Goal: Task Accomplishment & Management: Manage account settings

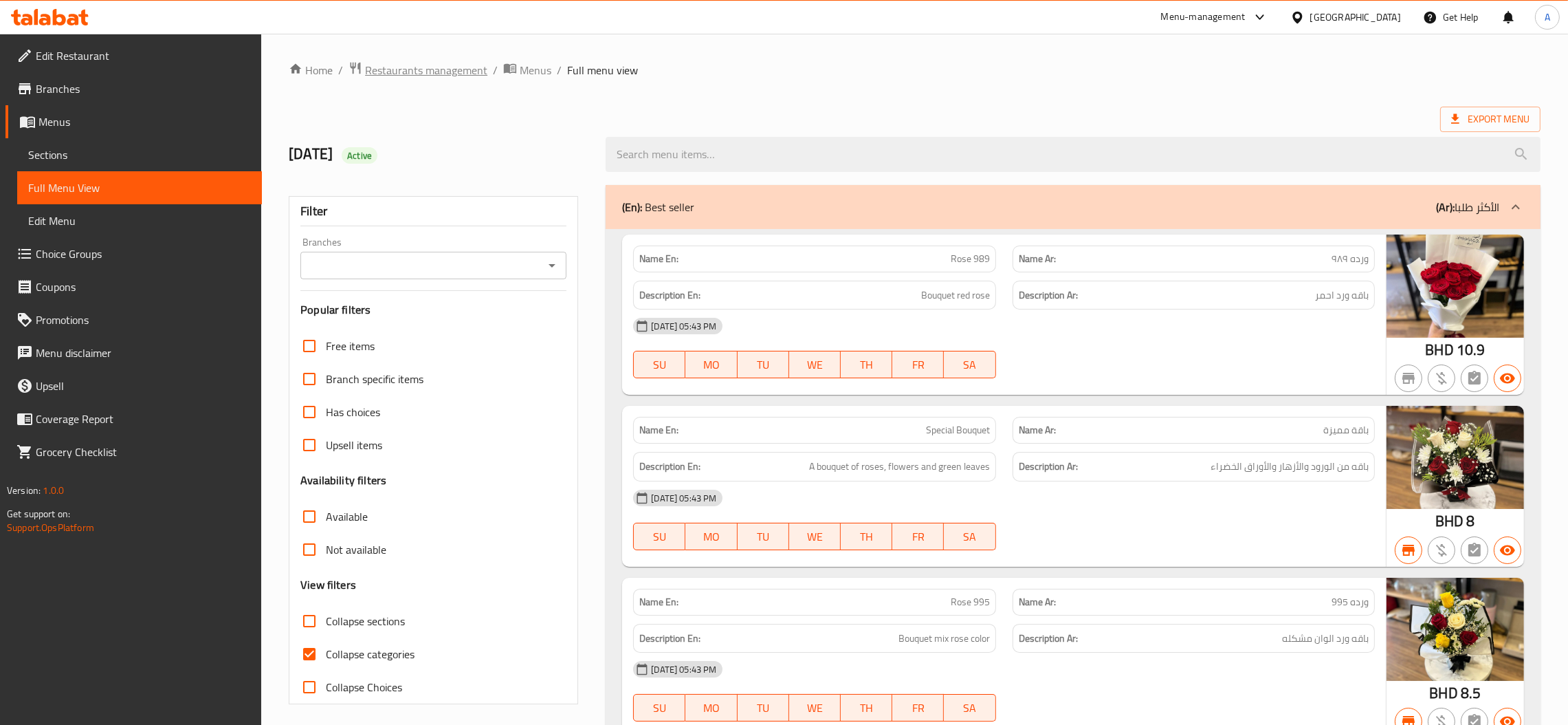
click at [447, 68] on span "Restaurants management" at bounding box center [426, 70] width 122 height 16
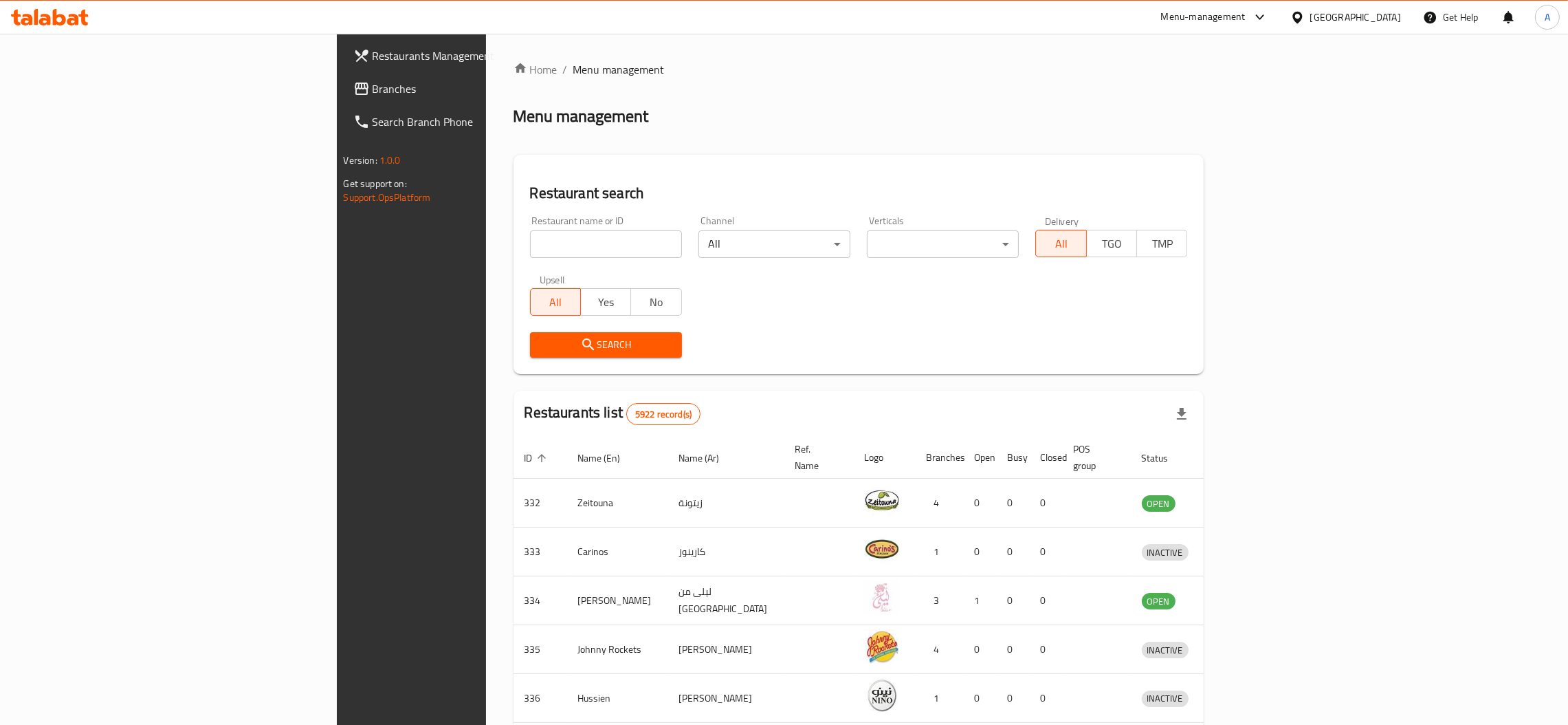
click at [373, 91] on span "Branches" at bounding box center [480, 88] width 215 height 16
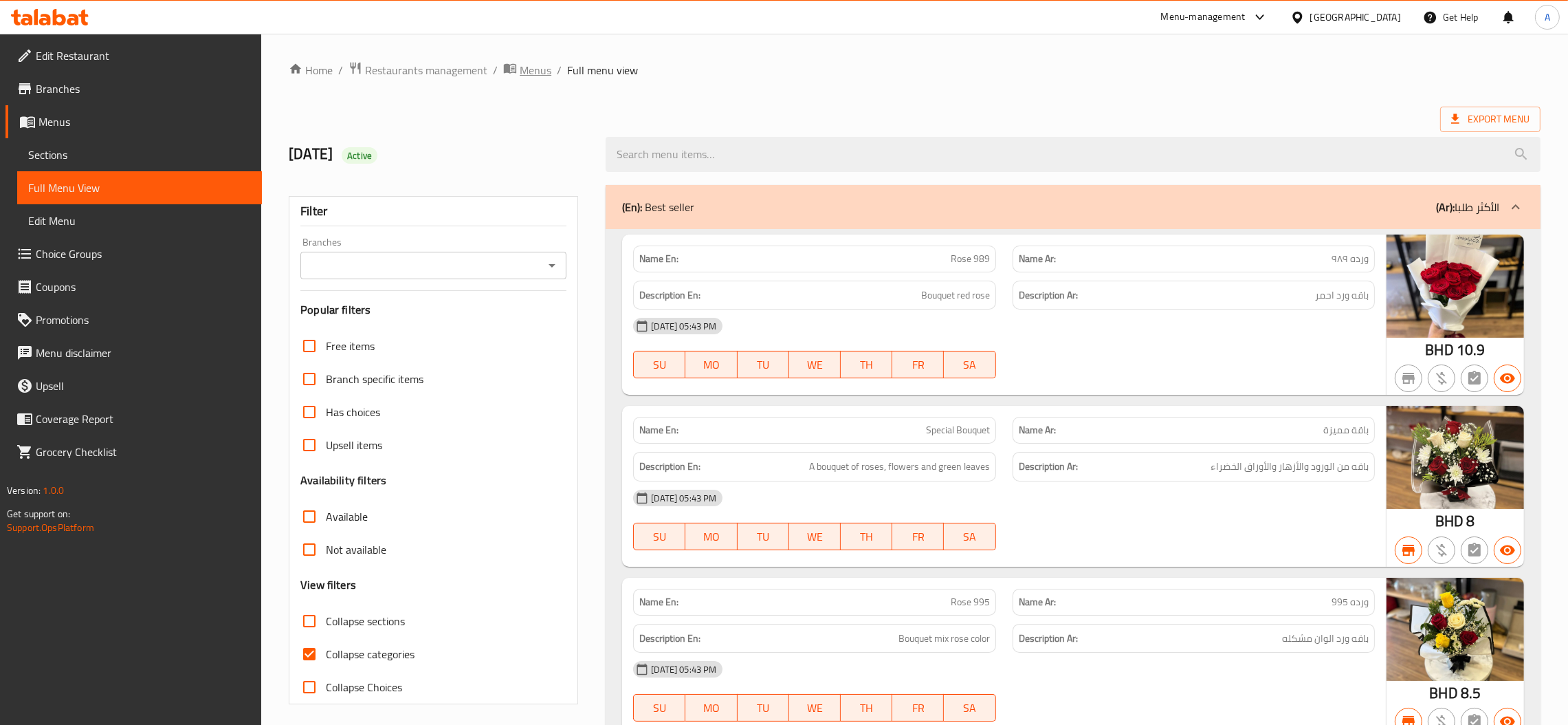
click at [524, 79] on span "Menus" at bounding box center [535, 70] width 32 height 16
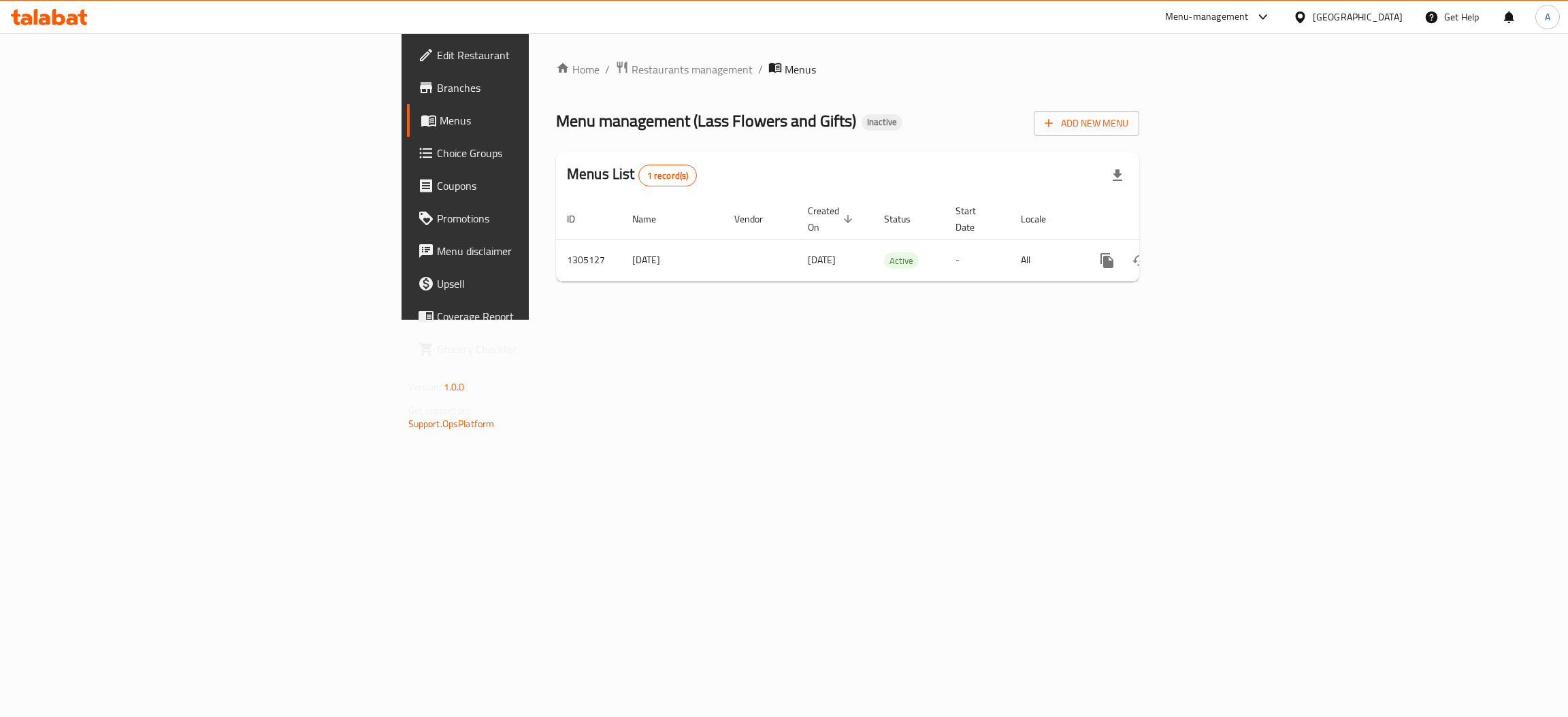
click at [407, 101] on link "Branches" at bounding box center [535, 87] width 257 height 32
click at [1211, 253] on icon "enhanced table" at bounding box center [1205, 259] width 12 height 12
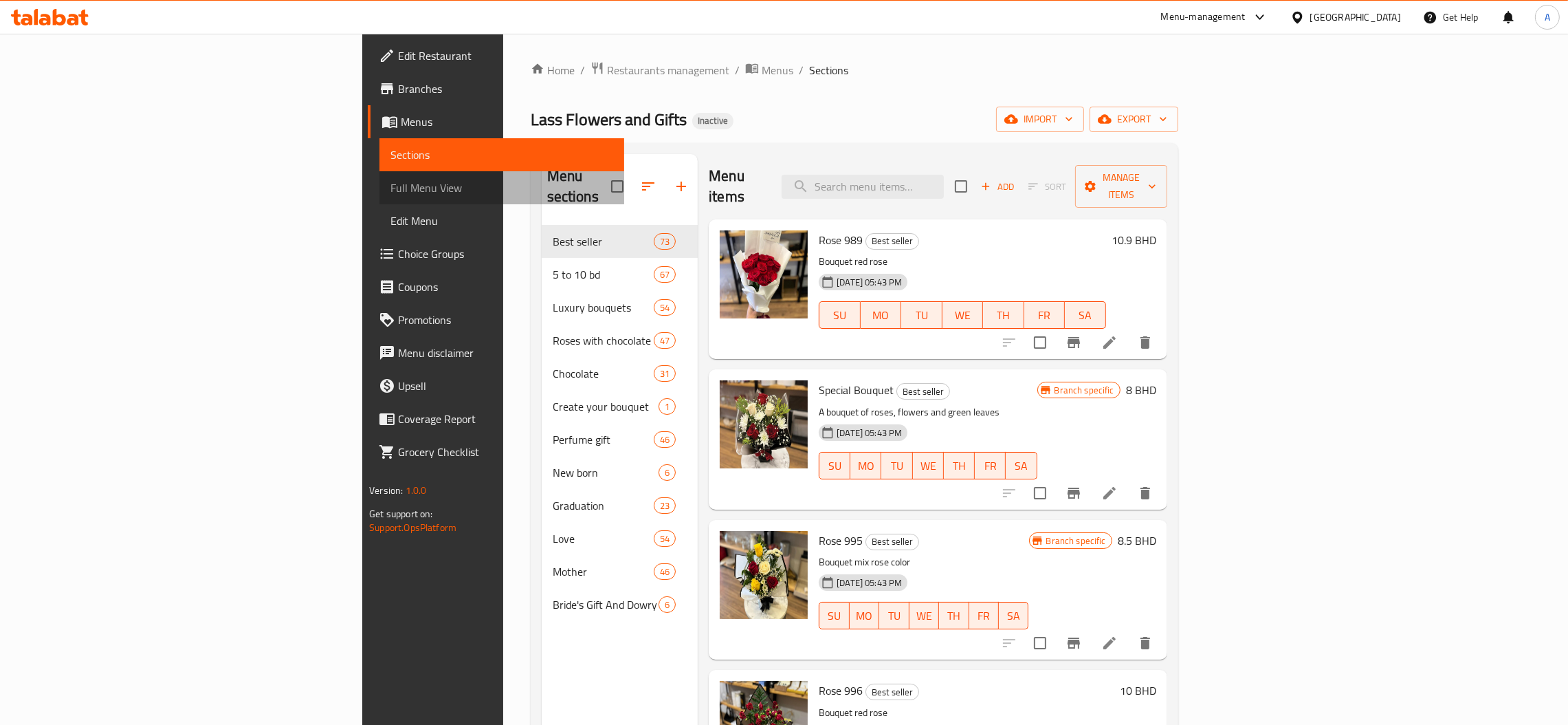
click at [391, 192] on span "Full Menu View" at bounding box center [502, 188] width 223 height 16
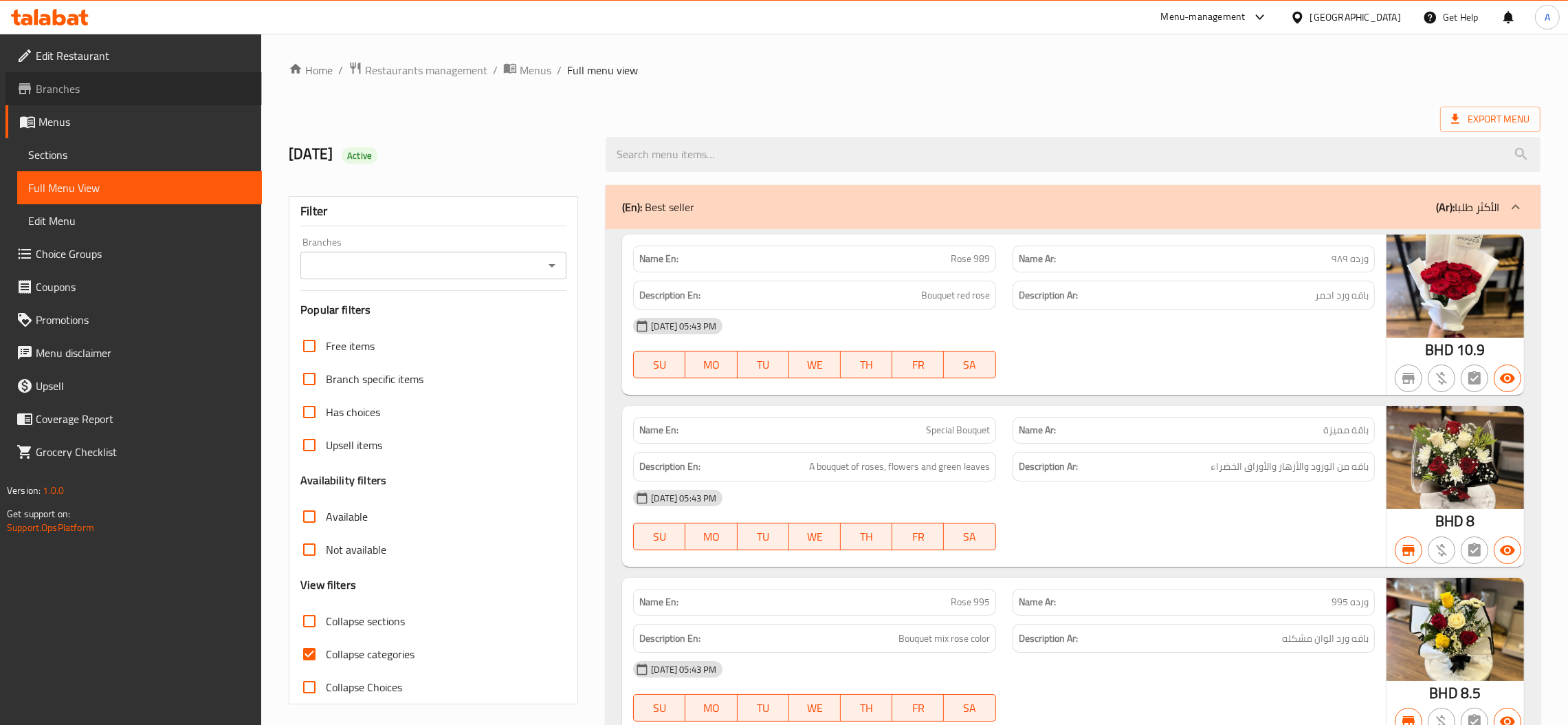
click at [48, 85] on span "Branches" at bounding box center [143, 88] width 215 height 16
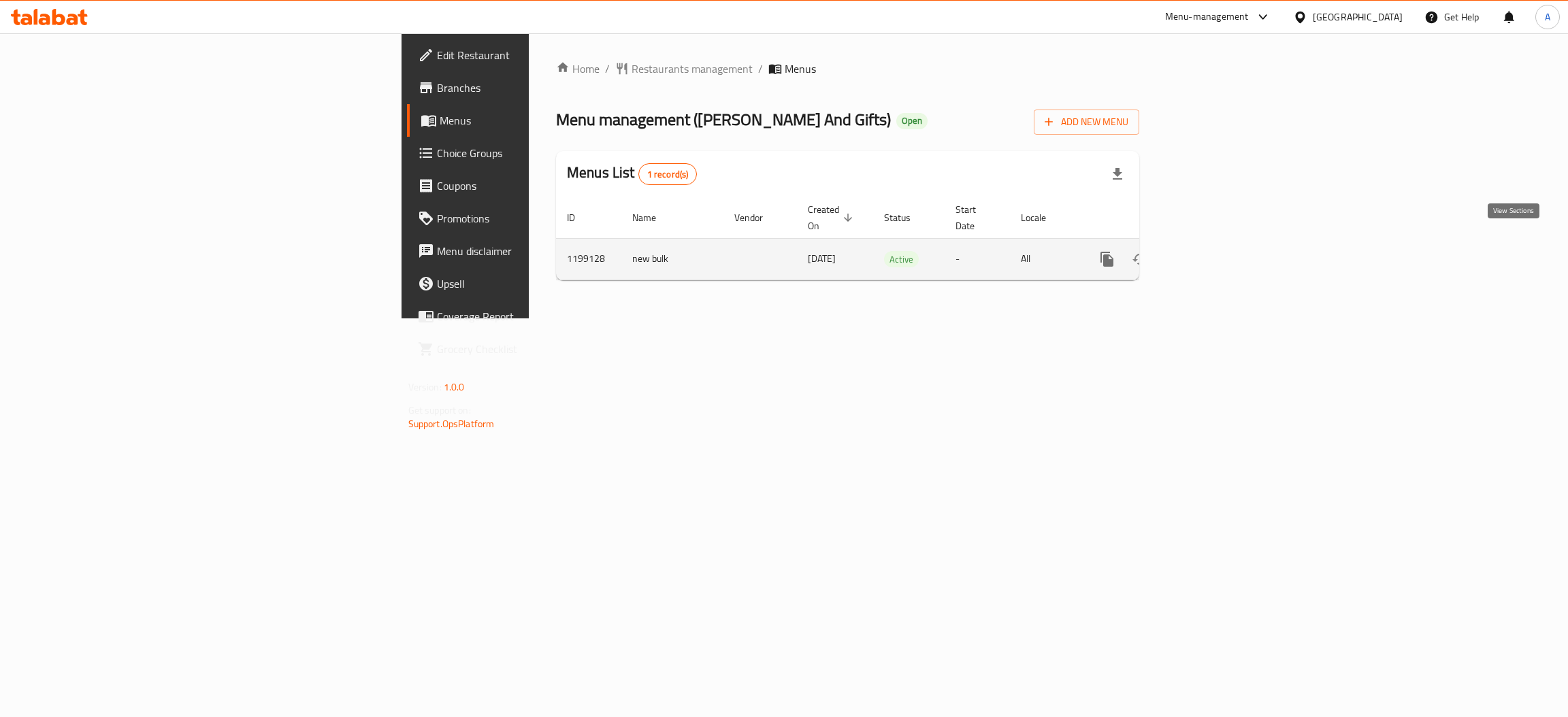
click at [1222, 242] on link "enhanced table" at bounding box center [1205, 259] width 32 height 32
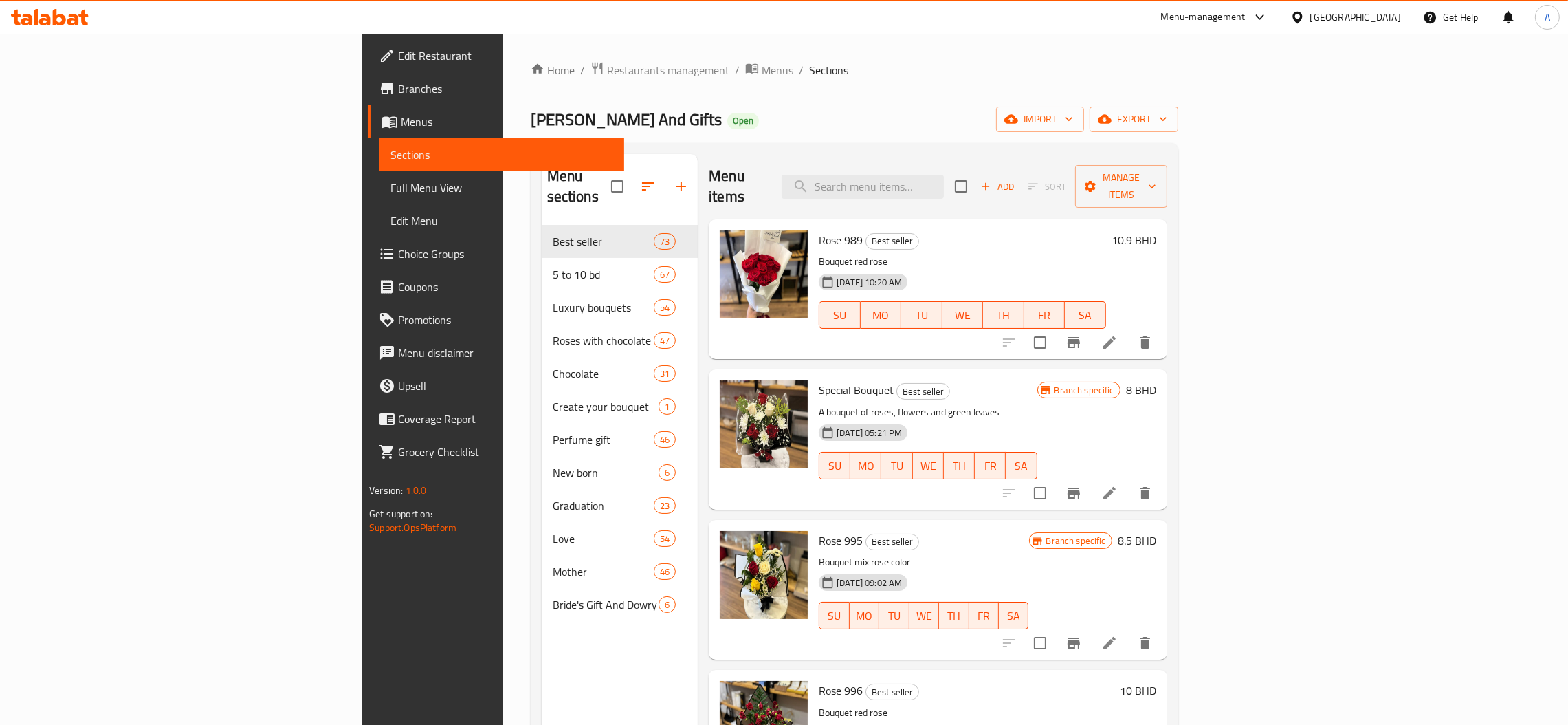
click at [391, 185] on span "Full Menu View" at bounding box center [502, 188] width 223 height 16
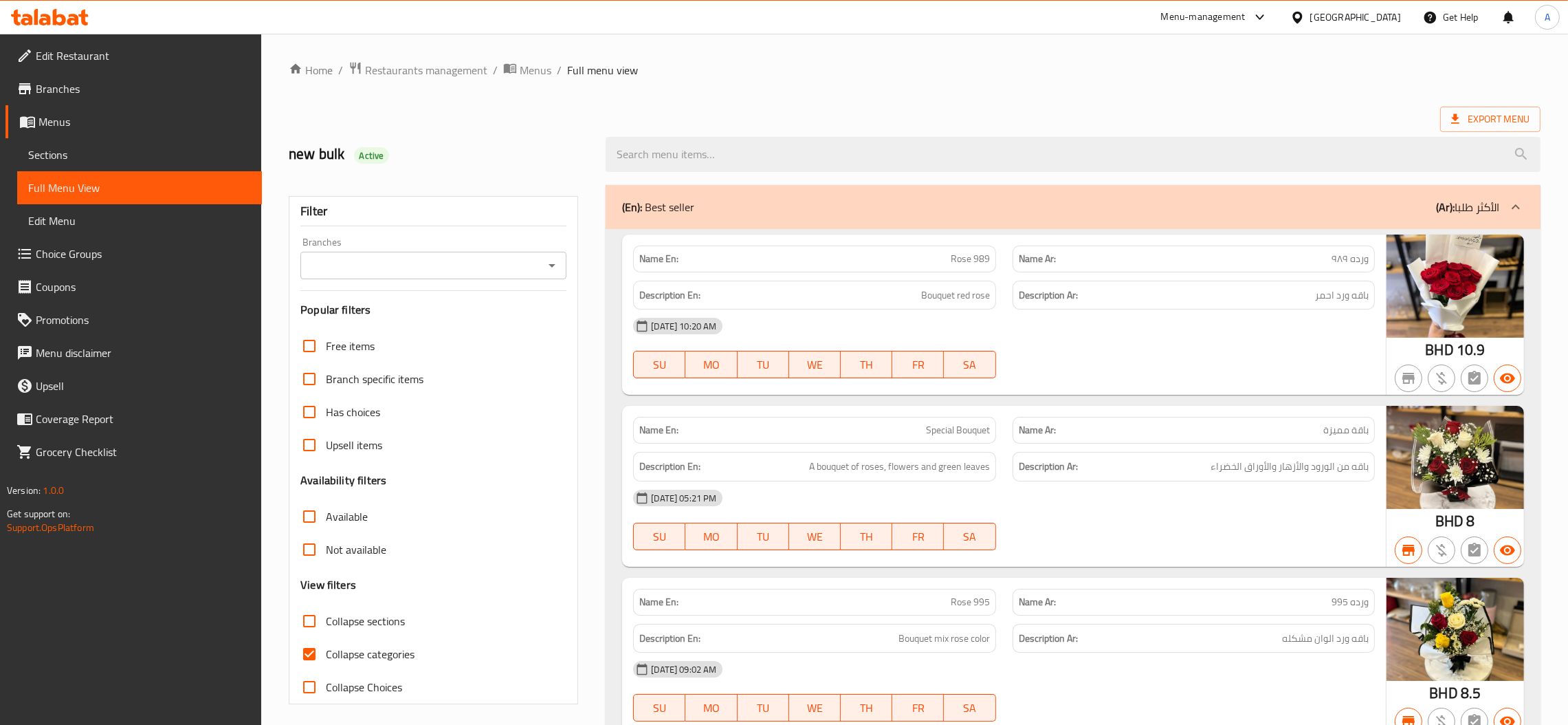
click at [419, 252] on div "Branches" at bounding box center [434, 265] width 266 height 27
click at [397, 267] on input "Branches" at bounding box center [422, 265] width 235 height 19
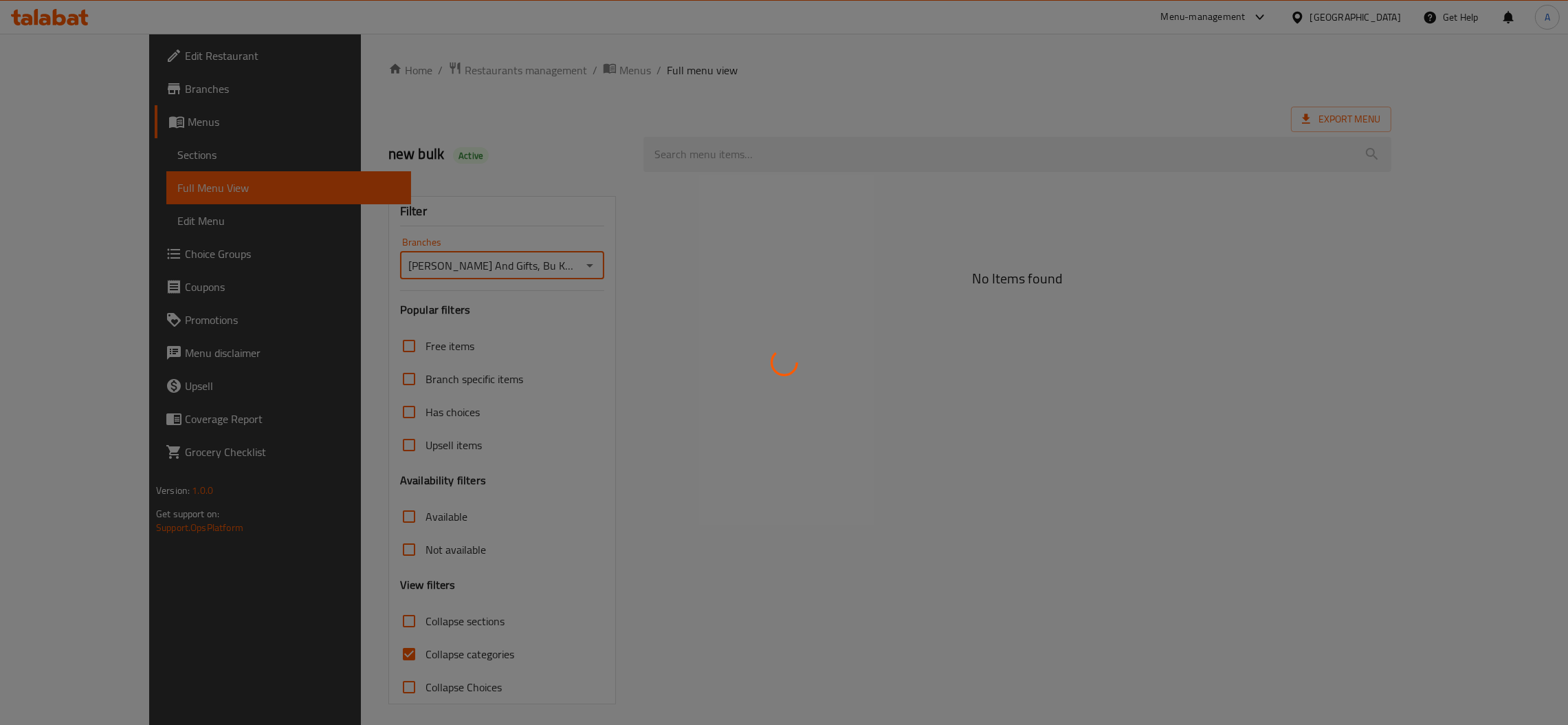
type input "Natalia Flowers And Gifts, Bu Kowarah"
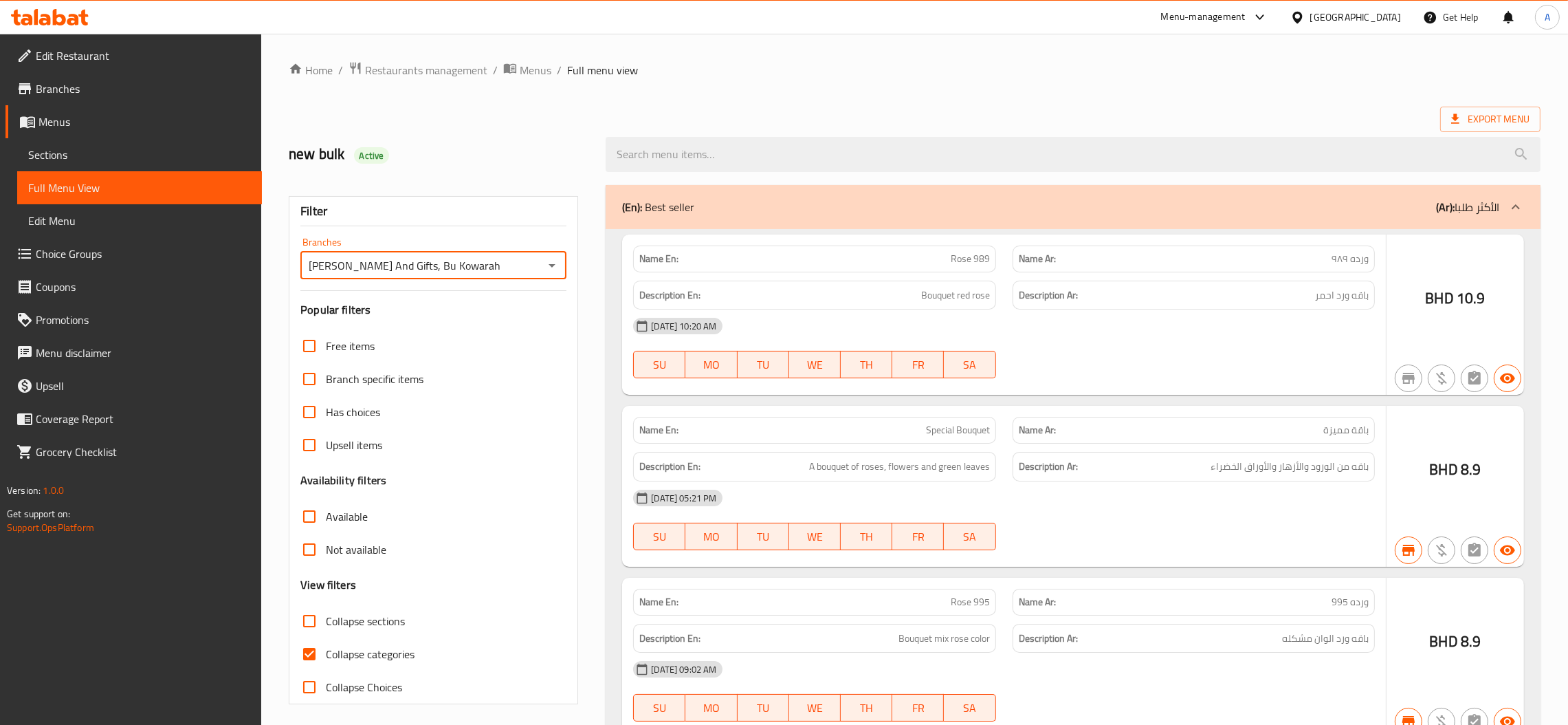
click at [666, 301] on strong "Description En:" at bounding box center [670, 295] width 61 height 17
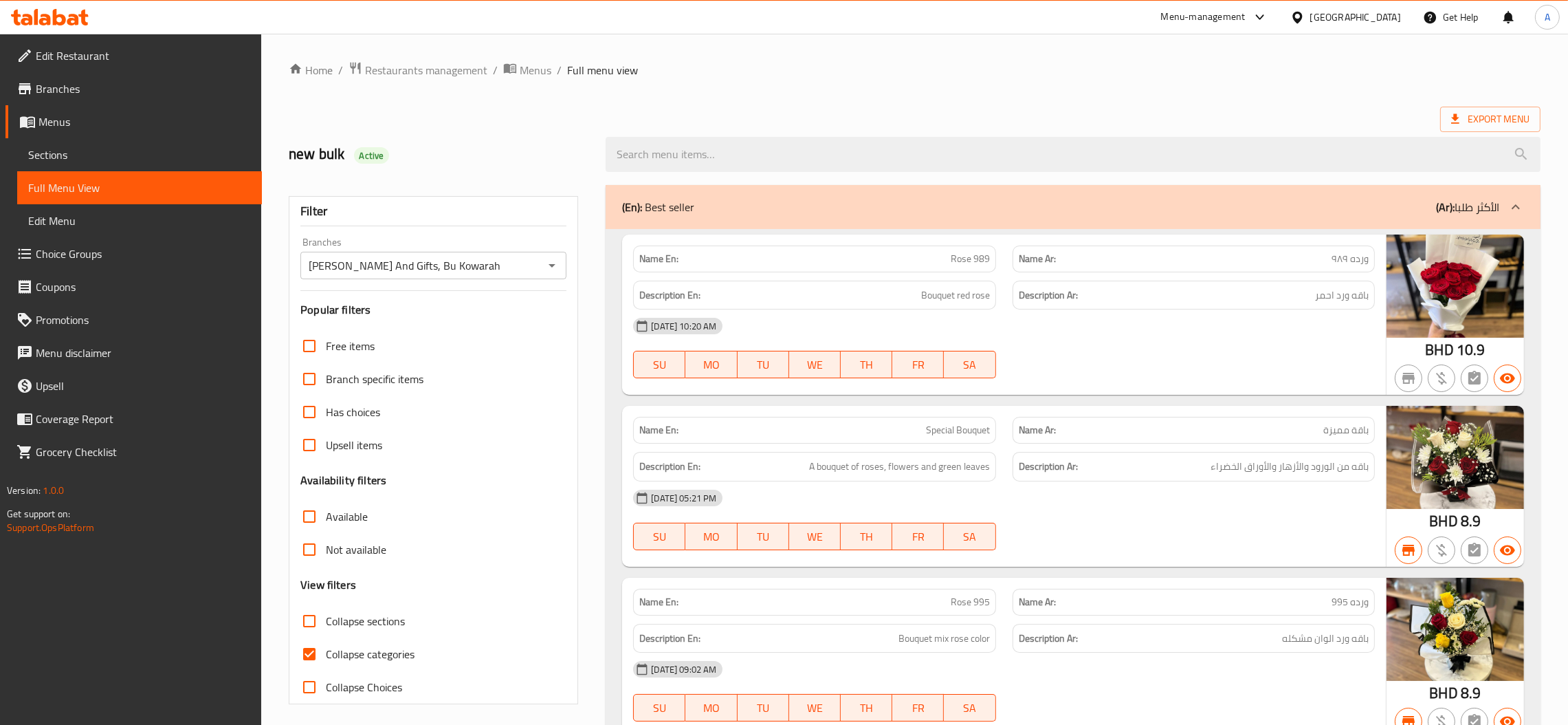
click at [346, 539] on label "Not available" at bounding box center [339, 549] width 94 height 33
click at [326, 539] on input "Not available" at bounding box center [309, 549] width 33 height 33
checkbox input "true"
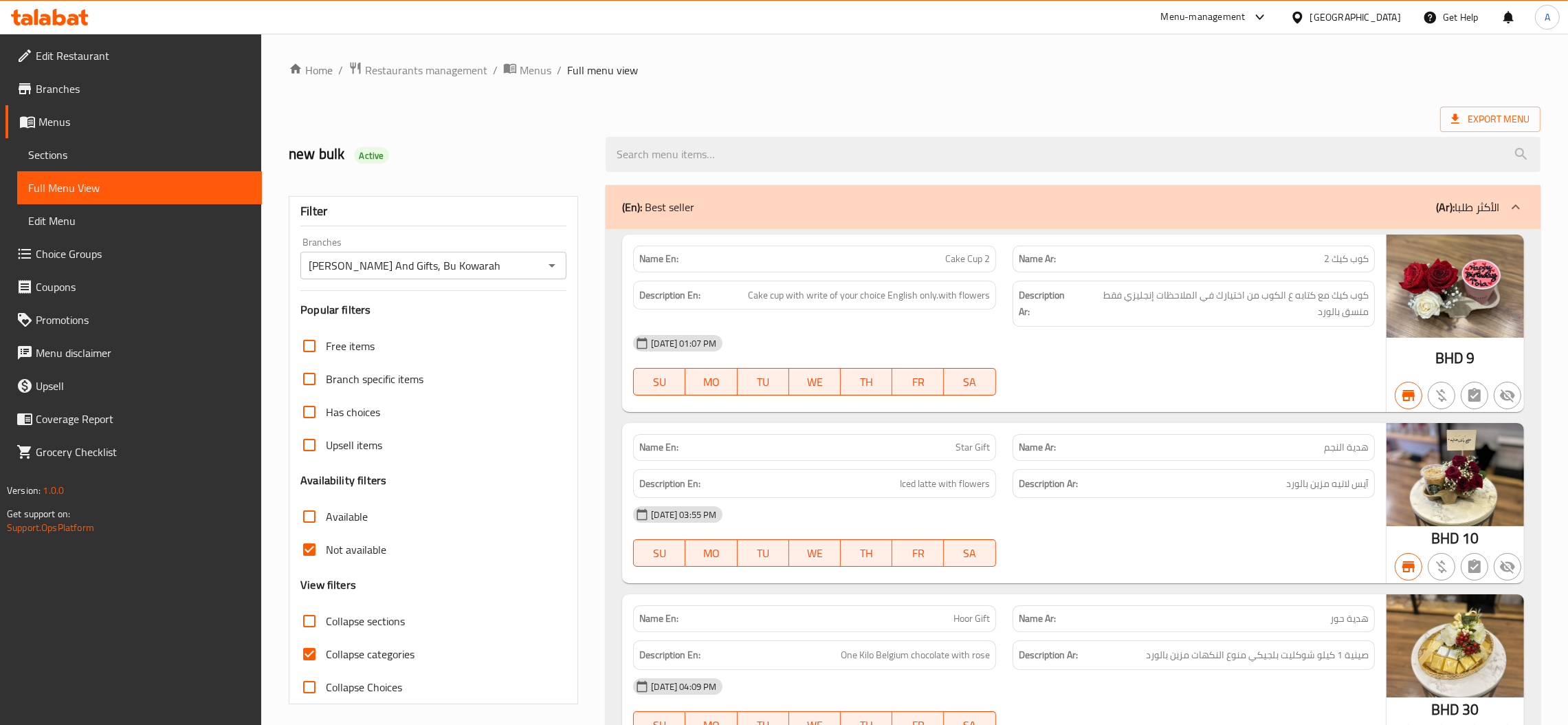
click at [699, 324] on div "Description En: Cake cup with write of your choice English only.with flowers" at bounding box center [814, 304] width 379 height 62
click at [345, 516] on span "Available" at bounding box center [347, 516] width 42 height 16
click at [326, 516] on input "Available" at bounding box center [309, 516] width 33 height 33
checkbox input "true"
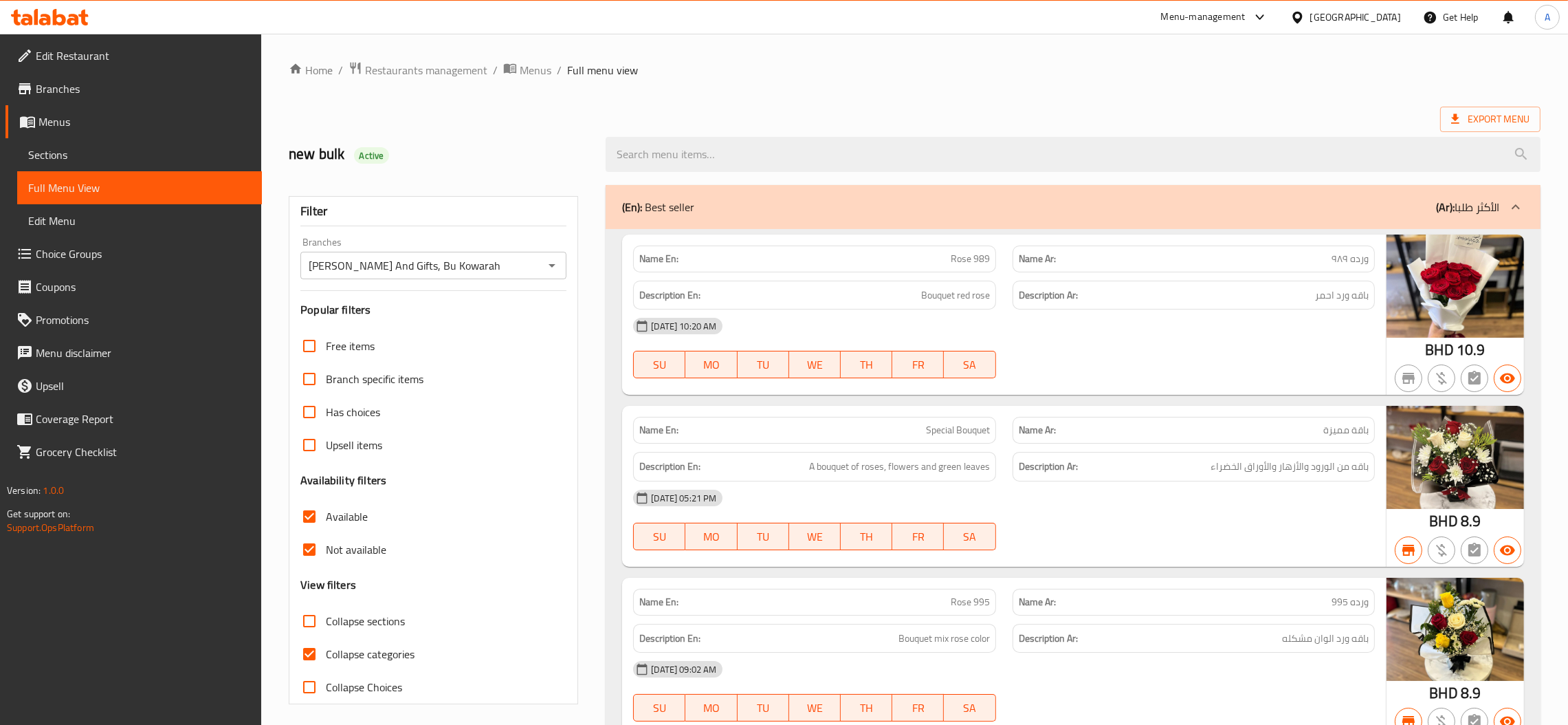
click at [366, 553] on span "Not available" at bounding box center [356, 550] width 60 height 16
click at [326, 553] on input "Not available" at bounding box center [309, 549] width 33 height 33
checkbox input "false"
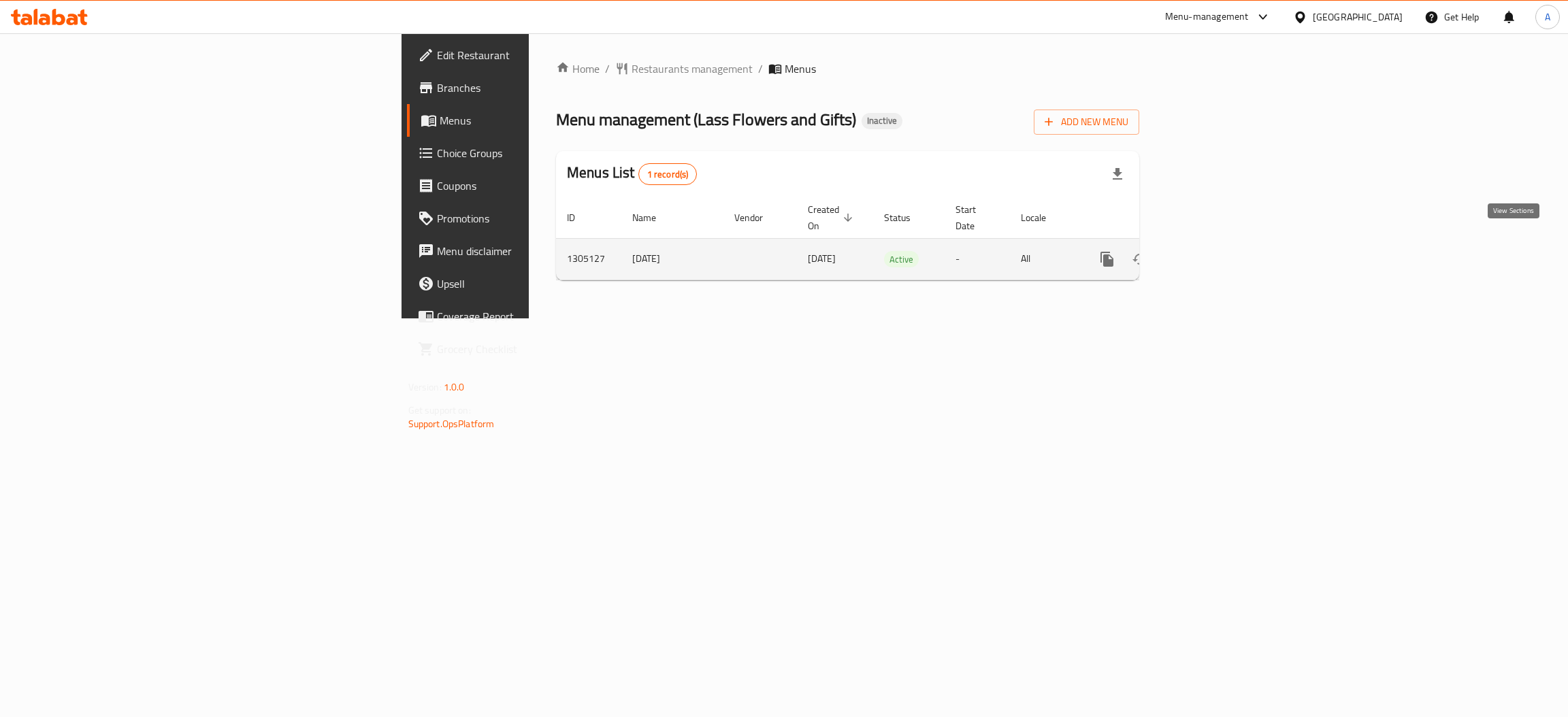
click at [1214, 251] on icon "enhanced table" at bounding box center [1205, 259] width 16 height 16
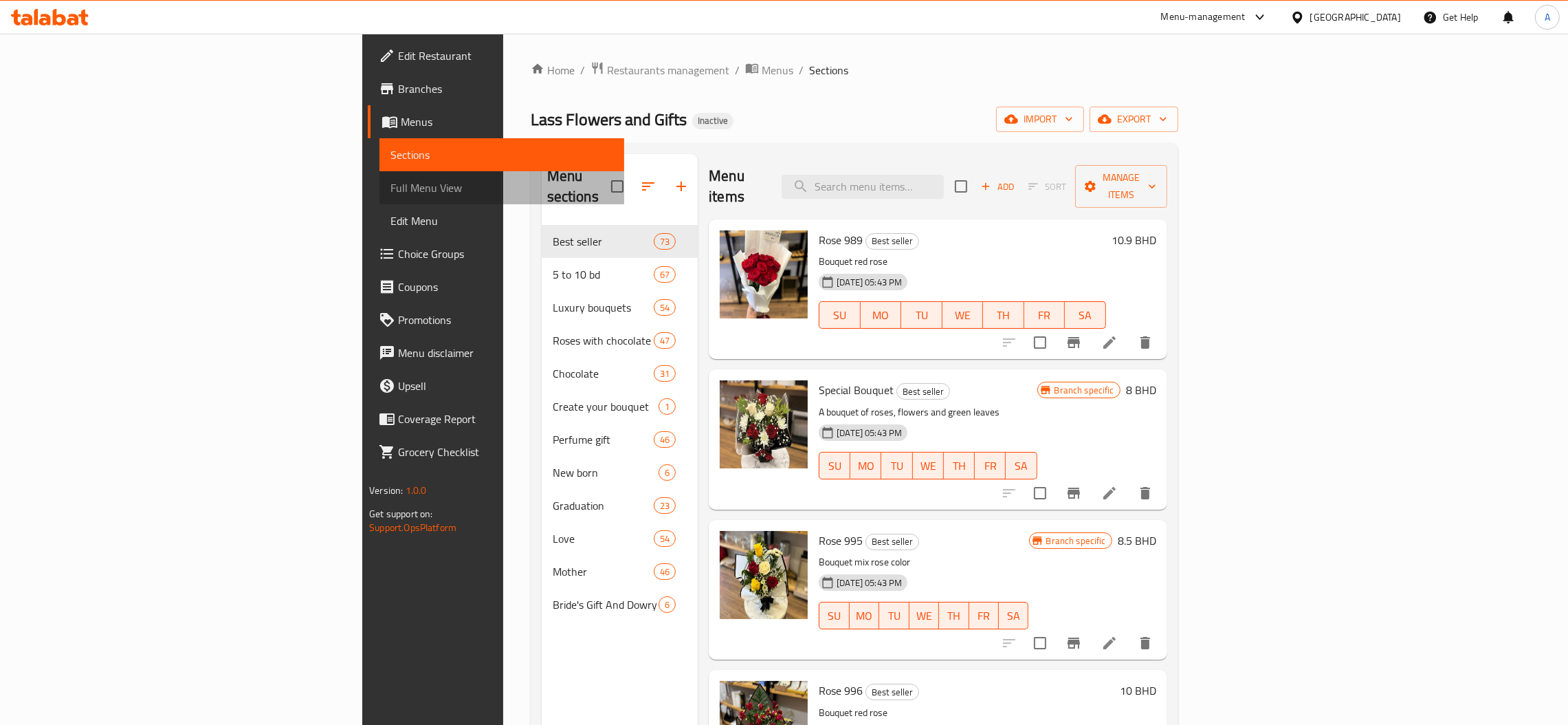
click at [391, 186] on span "Full Menu View" at bounding box center [502, 188] width 223 height 16
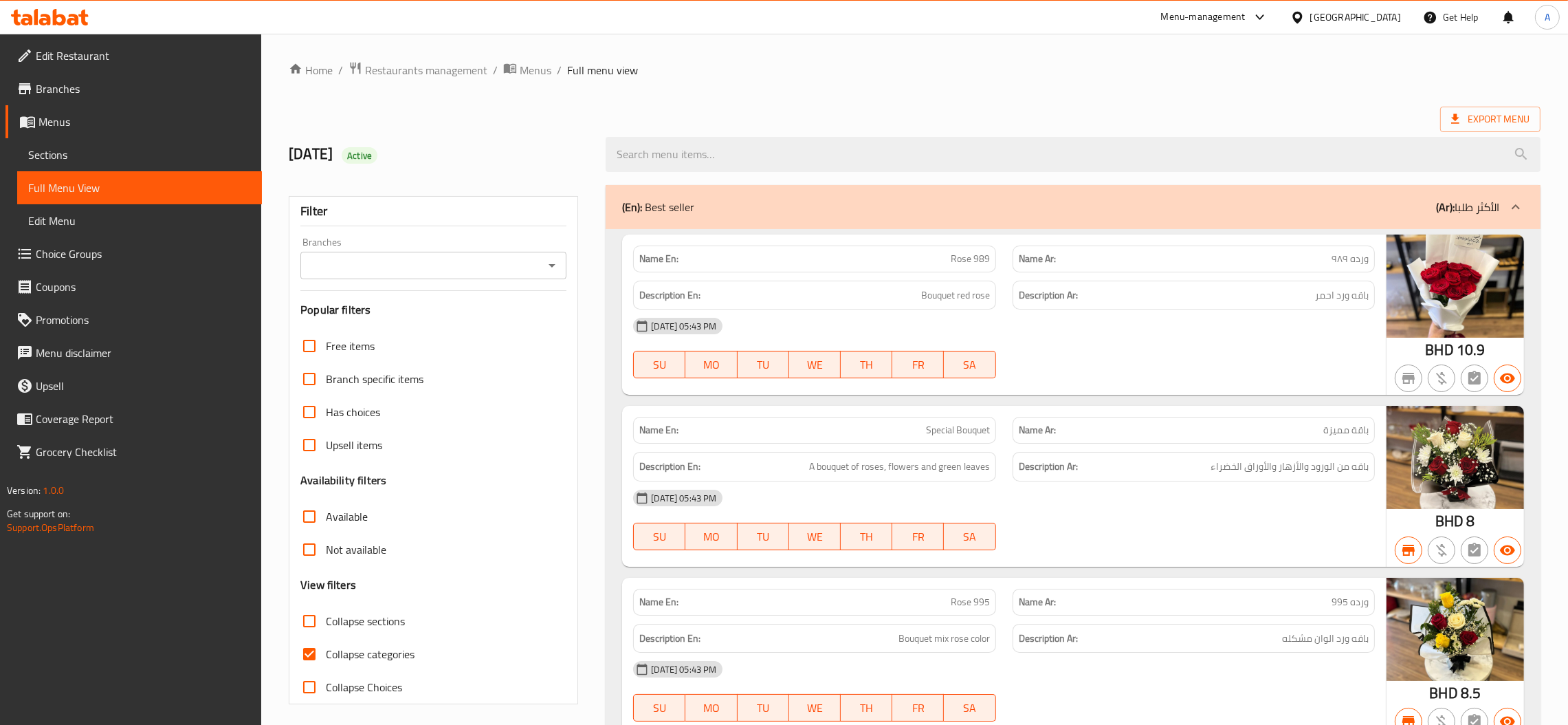
click at [356, 276] on div "Branches" at bounding box center [434, 265] width 266 height 27
click at [356, 274] on input "Branches" at bounding box center [422, 265] width 235 height 19
click at [356, 318] on span "Lass Flowers and Gifts, Galaly" at bounding box center [379, 325] width 138 height 16
type input "Lass Flowers and Gifts, Galaly"
click at [349, 555] on span "Not available" at bounding box center [356, 550] width 60 height 16
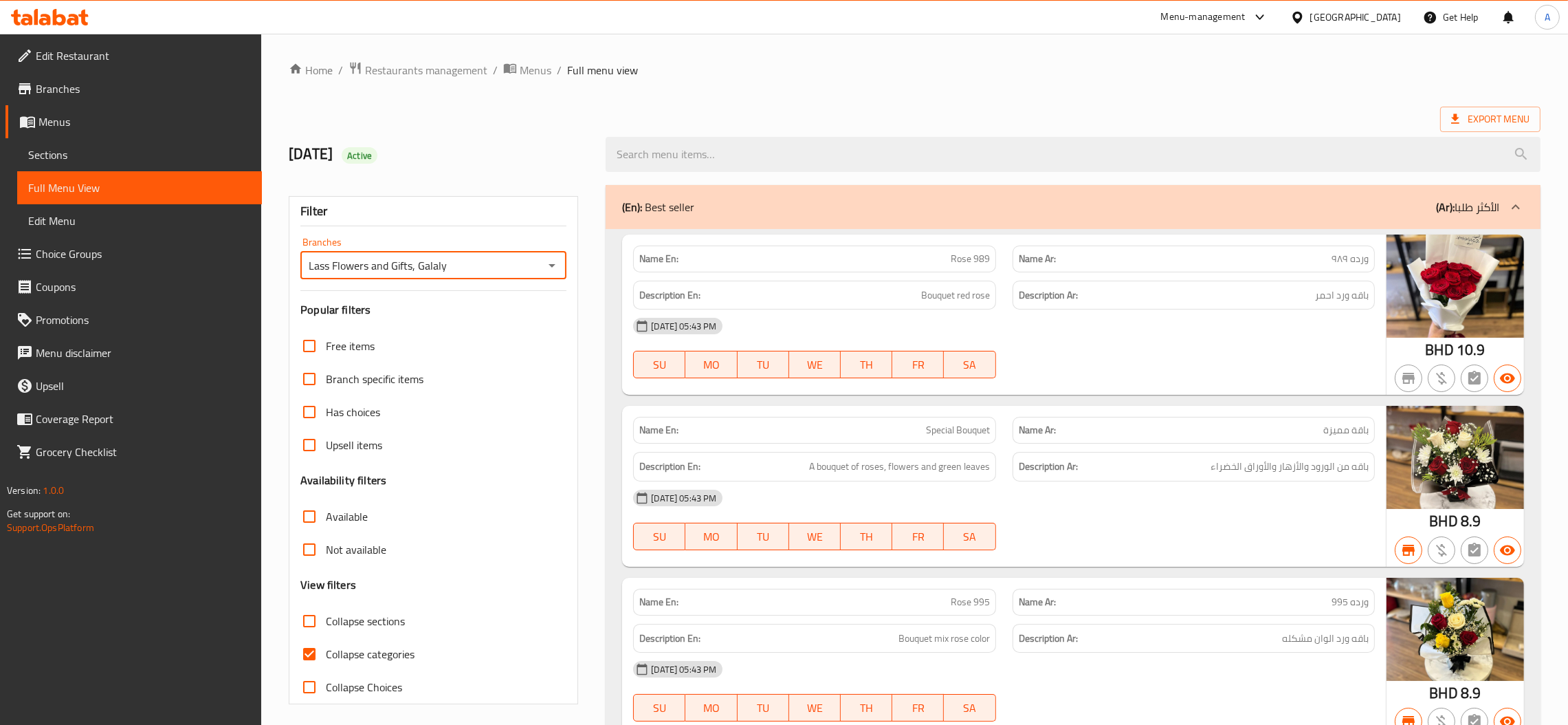
click at [326, 555] on input "Not available" at bounding box center [309, 549] width 33 height 33
checkbox input "true"
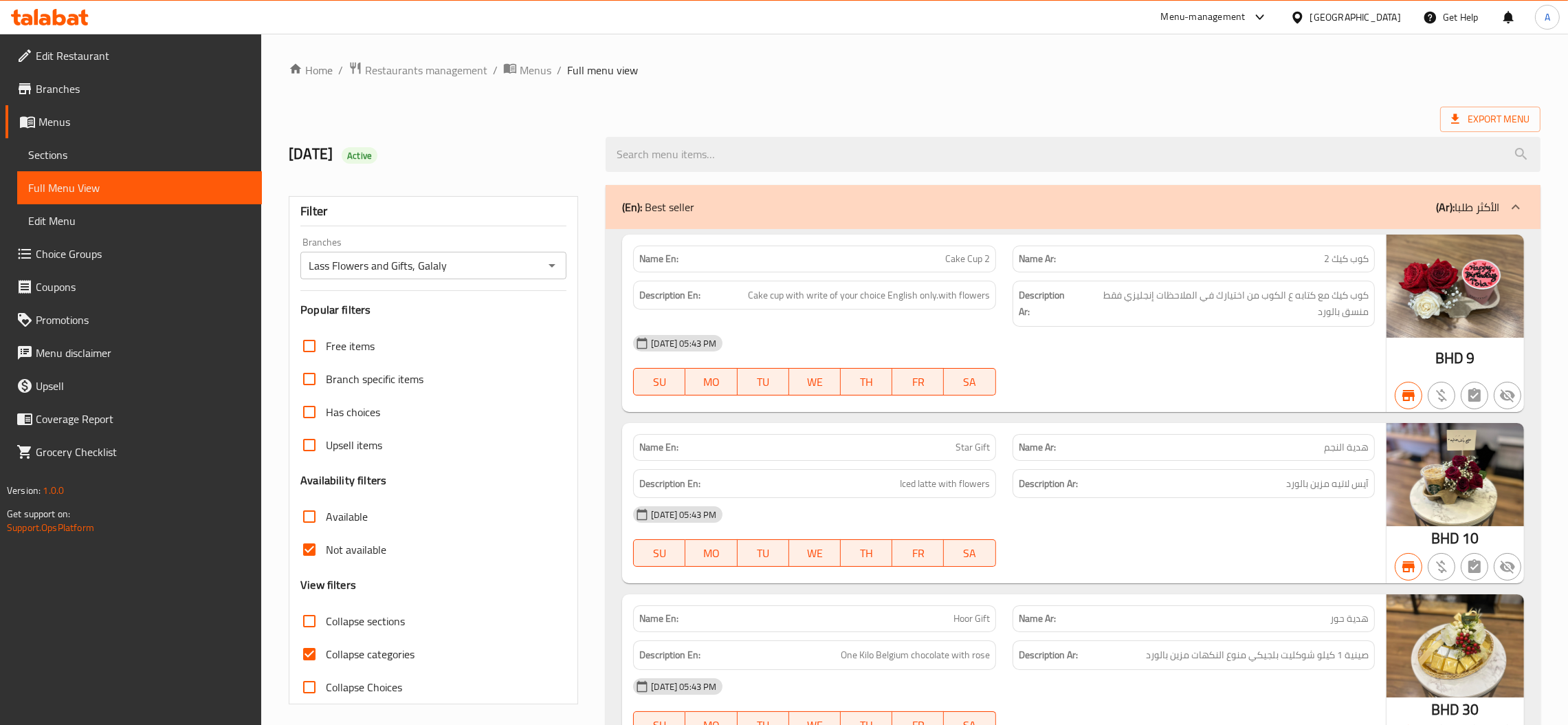
click at [673, 252] on strong "Name En:" at bounding box center [659, 259] width 39 height 14
copy strong "Name En:"
drag, startPoint x: 343, startPoint y: 512, endPoint x: 428, endPoint y: 540, distance: 89.5
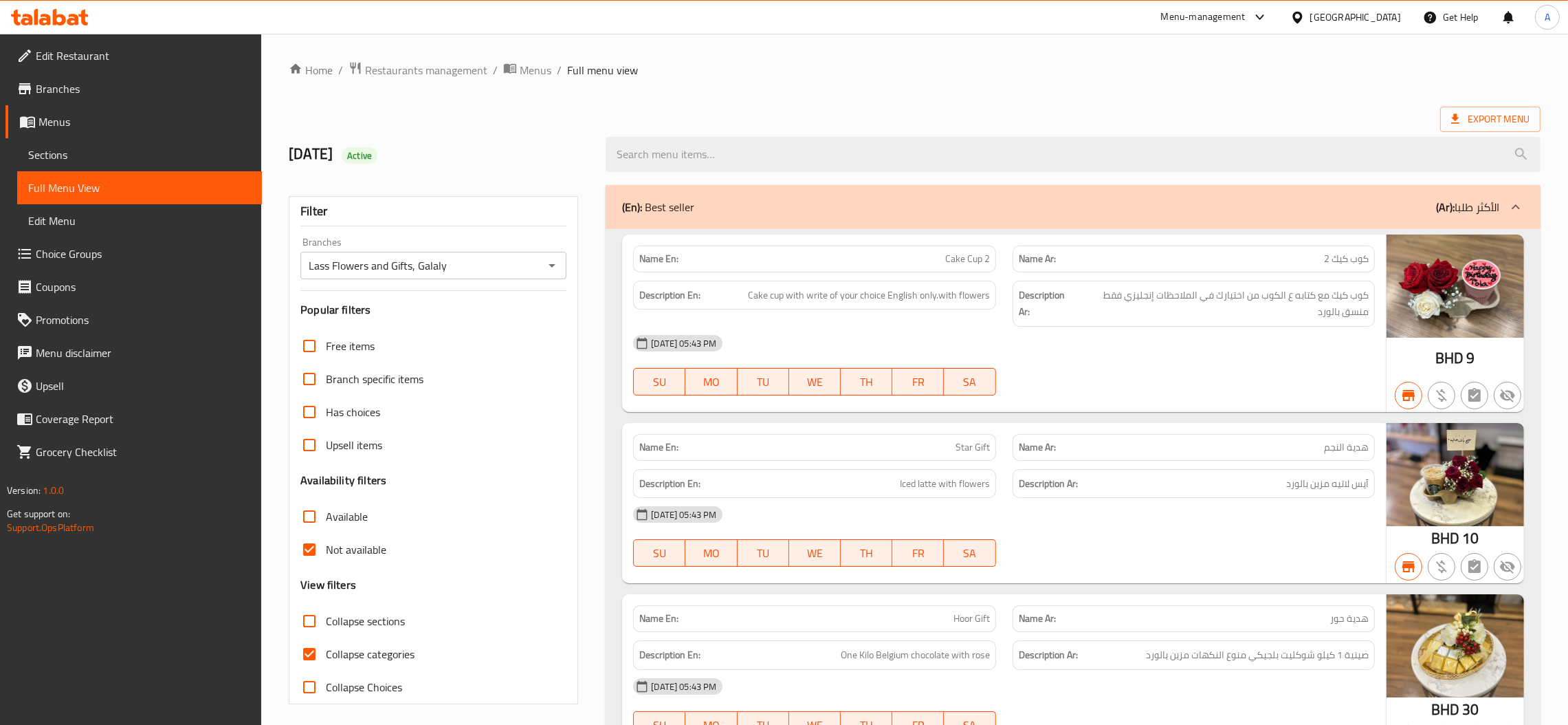
click at [343, 514] on span "Available" at bounding box center [347, 516] width 42 height 16
click at [326, 514] on input "Available" at bounding box center [309, 516] width 33 height 33
checkbox input "true"
click at [339, 544] on span "Not available" at bounding box center [356, 550] width 60 height 16
click at [326, 544] on input "Not available" at bounding box center [309, 549] width 33 height 33
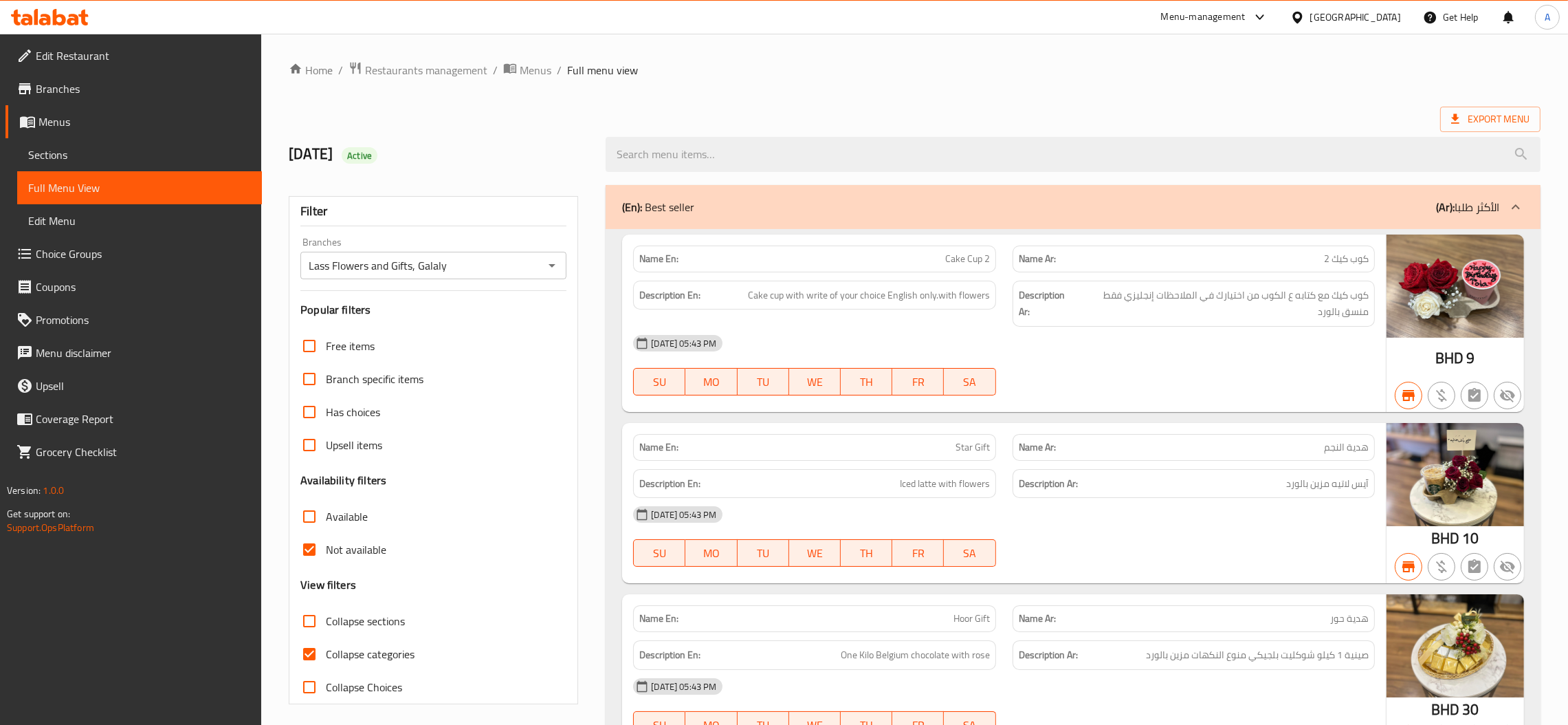
checkbox input "false"
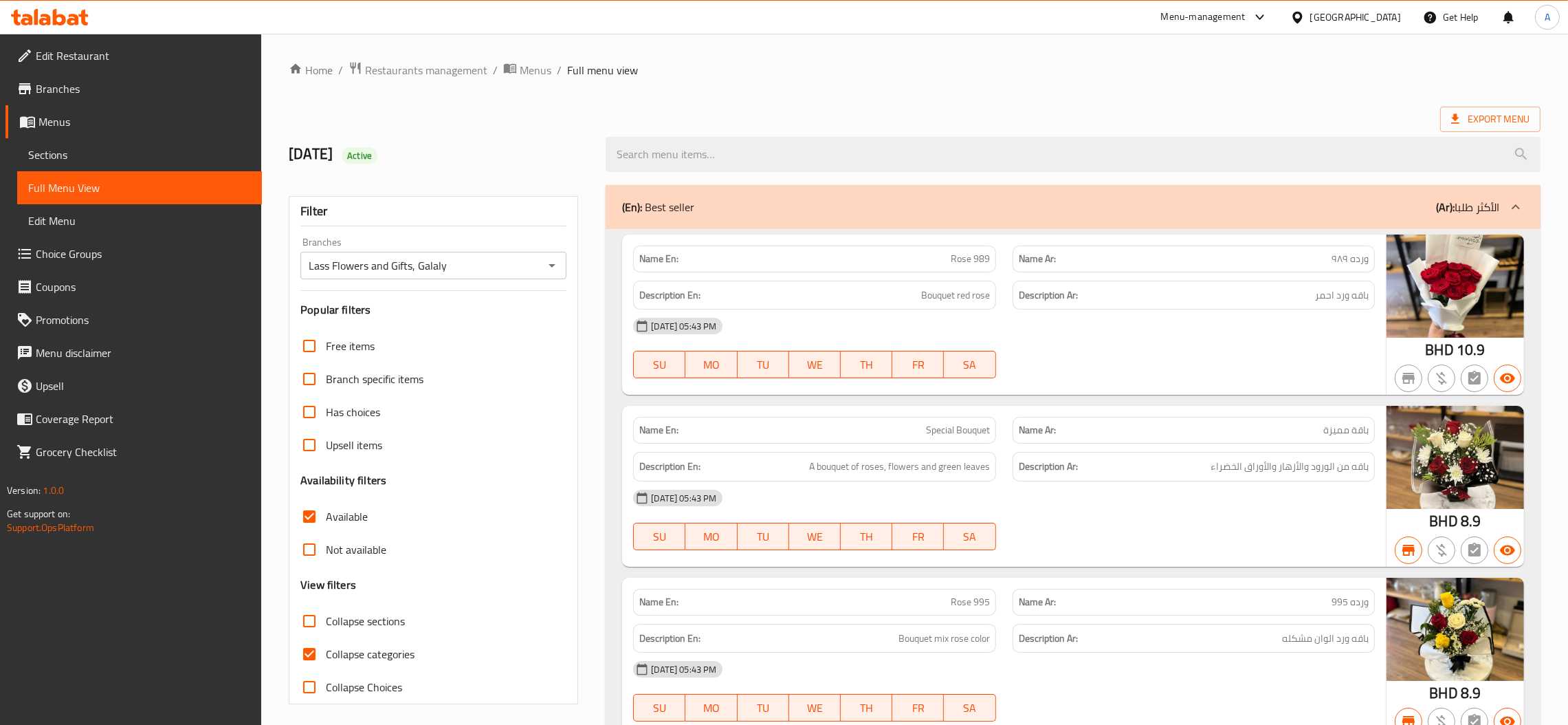
click at [769, 440] on div "Name En: Special Bouquet" at bounding box center [814, 430] width 362 height 27
click at [538, 262] on input "Lass Flowers and Gifts, Galaly" at bounding box center [422, 265] width 235 height 19
click at [545, 282] on div "Filter Branches Lass Flowers and Gifts, Galaly Branches Popular filters Free it…" at bounding box center [434, 450] width 290 height 508
click at [1488, 108] on span "Export Menu" at bounding box center [1489, 119] width 100 height 25
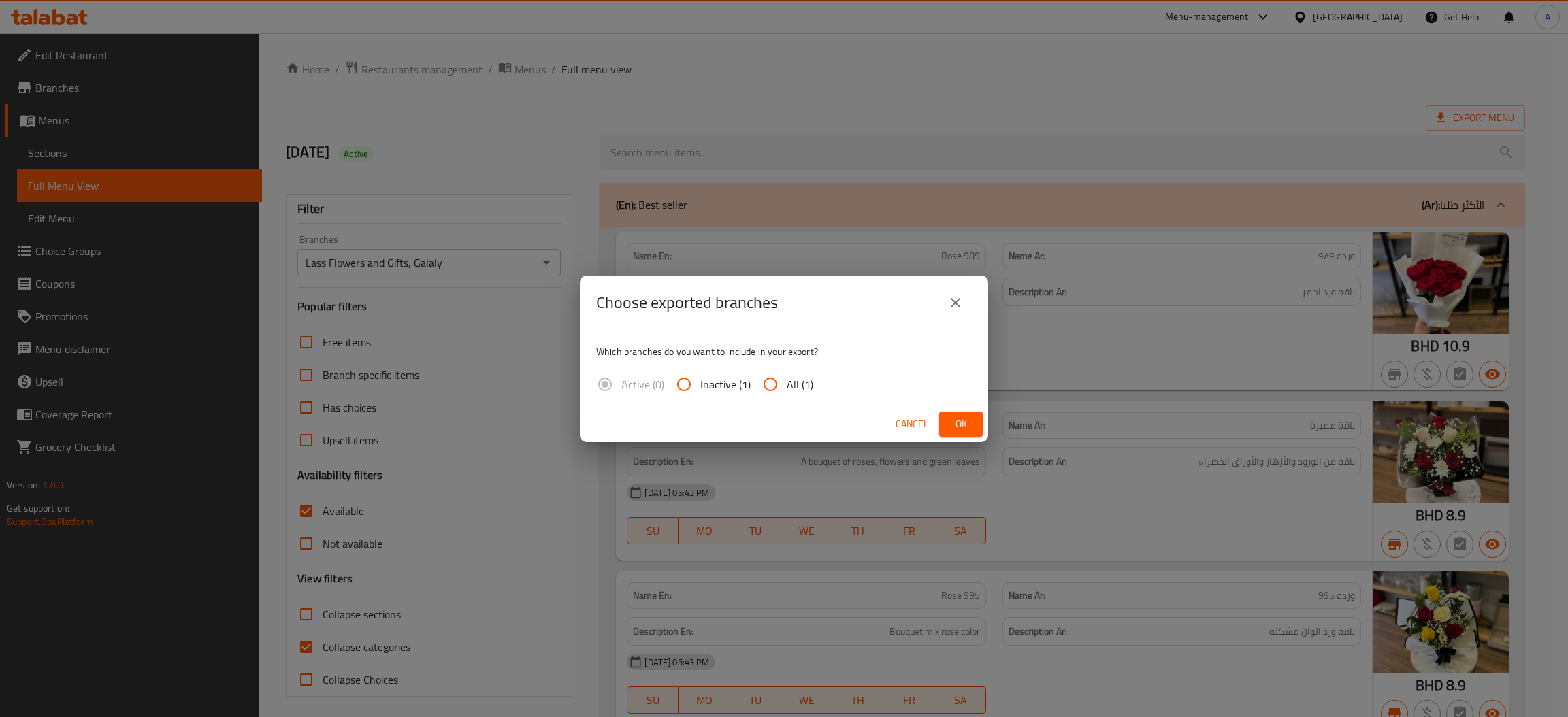
click at [787, 385] on span "All (1)" at bounding box center [800, 384] width 26 height 16
click at [785, 385] on input "All (1)" at bounding box center [770, 384] width 32 height 32
radio input "true"
click at [937, 431] on div "Cancel Ok" at bounding box center [784, 424] width 408 height 36
click at [947, 426] on button "Ok" at bounding box center [960, 424] width 43 height 25
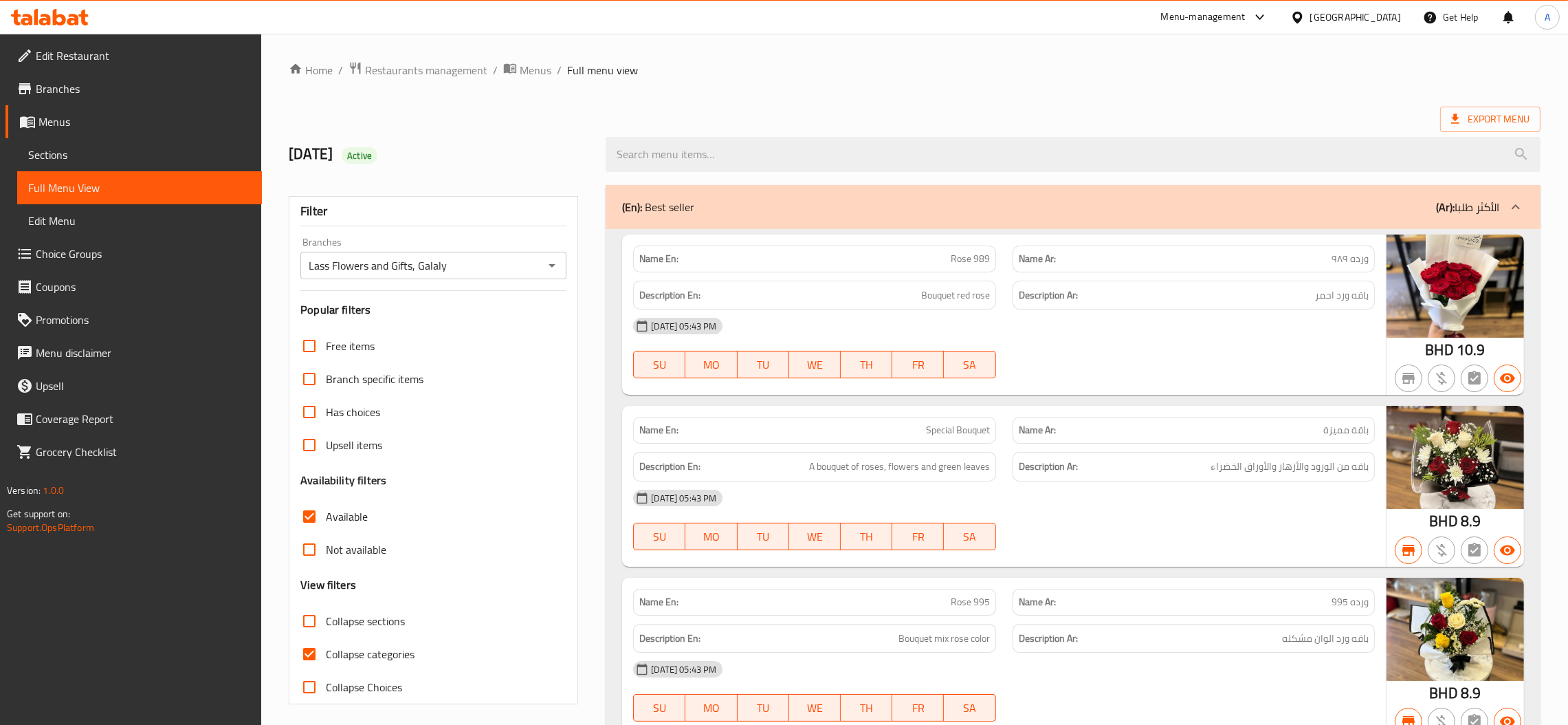
click at [51, 86] on span "Branches" at bounding box center [143, 88] width 215 height 16
